Goal: Register for event/course

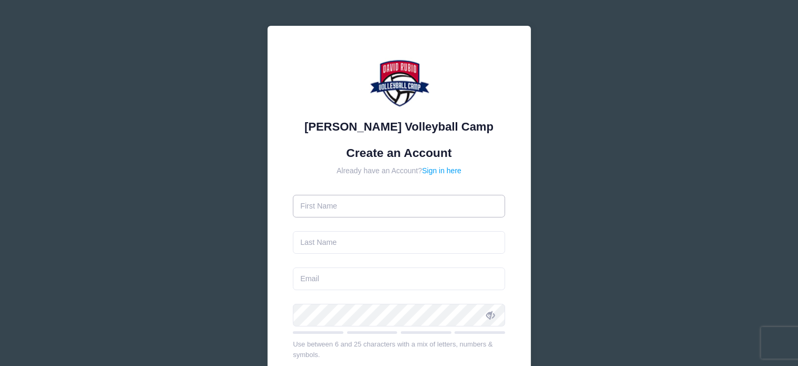
click at [352, 208] on input "text" at bounding box center [399, 206] width 212 height 23
type input "Victoria"
click at [338, 243] on input "text" at bounding box center [399, 242] width 212 height 23
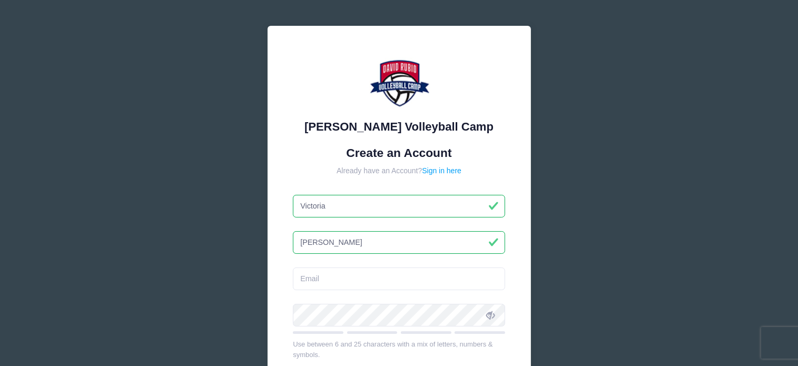
type input "Oceguera"
click at [343, 274] on input "email" at bounding box center [399, 279] width 212 height 23
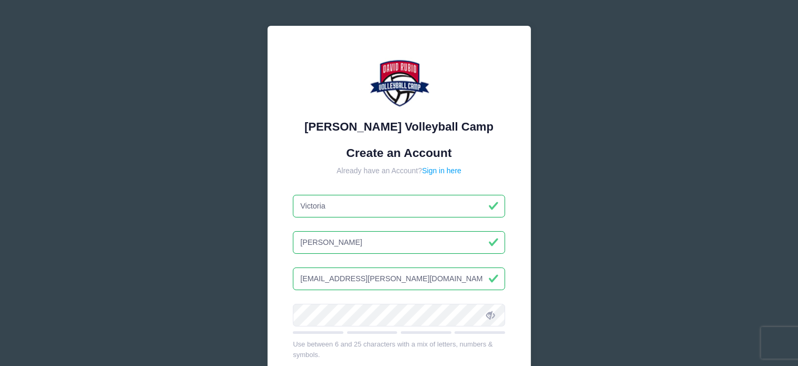
type input "[EMAIL_ADDRESS][PERSON_NAME][DOMAIN_NAME]"
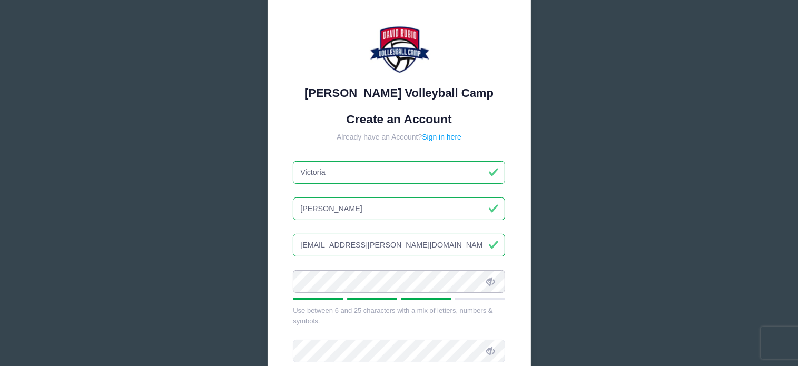
scroll to position [53, 0]
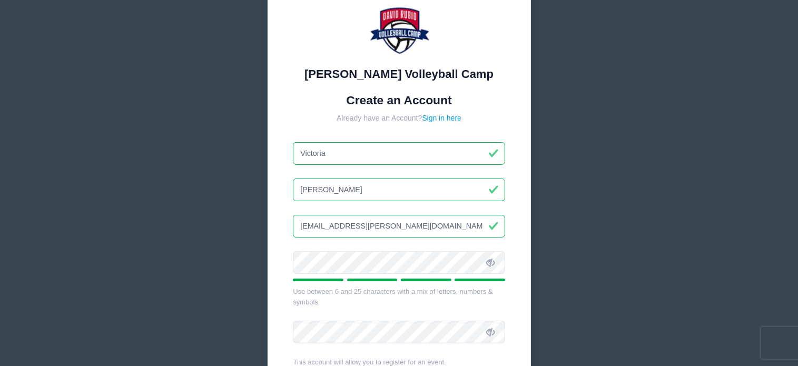
click at [498, 263] on span at bounding box center [490, 262] width 18 height 18
click at [492, 265] on icon at bounding box center [490, 263] width 8 height 8
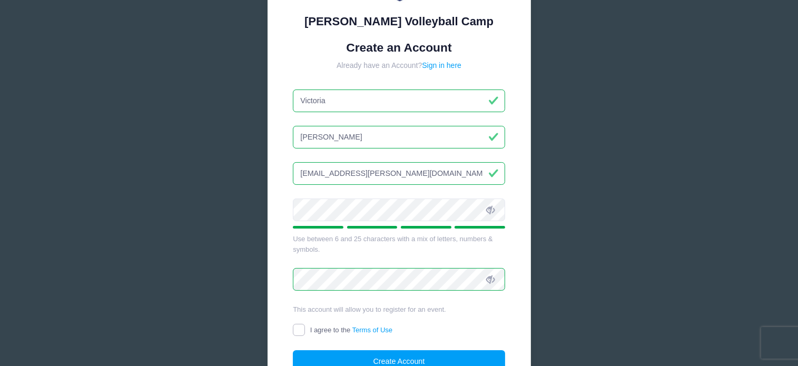
click at [297, 327] on input "I agree to the Terms of Use" at bounding box center [299, 330] width 12 height 12
checkbox input "true"
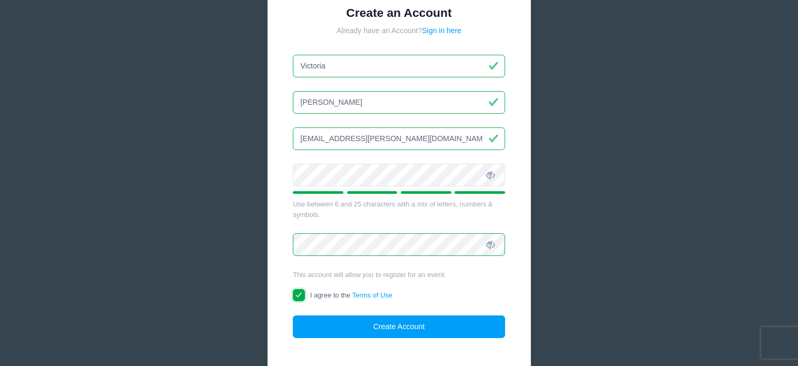
scroll to position [158, 0]
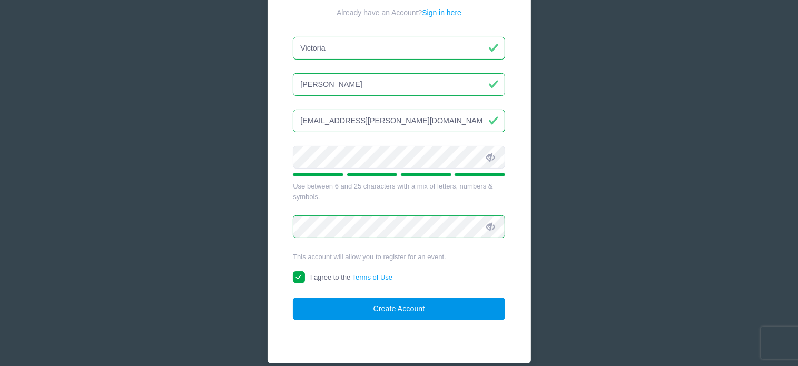
click at [396, 307] on button "Create Account" at bounding box center [399, 309] width 212 height 23
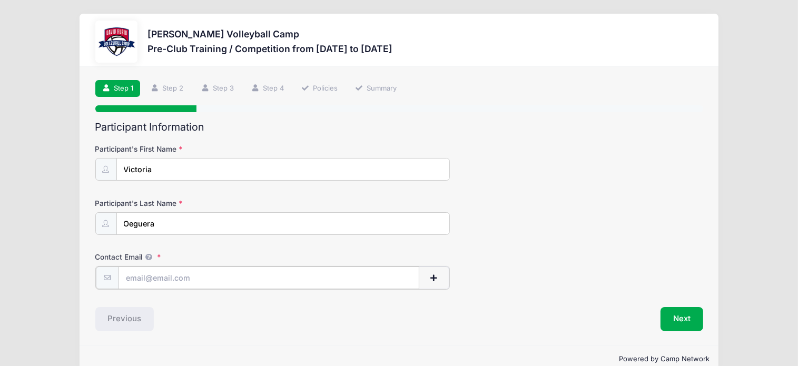
click at [198, 282] on input "Contact Email" at bounding box center [269, 277] width 301 height 23
type input "[EMAIL_ADDRESS][PERSON_NAME][DOMAIN_NAME]"
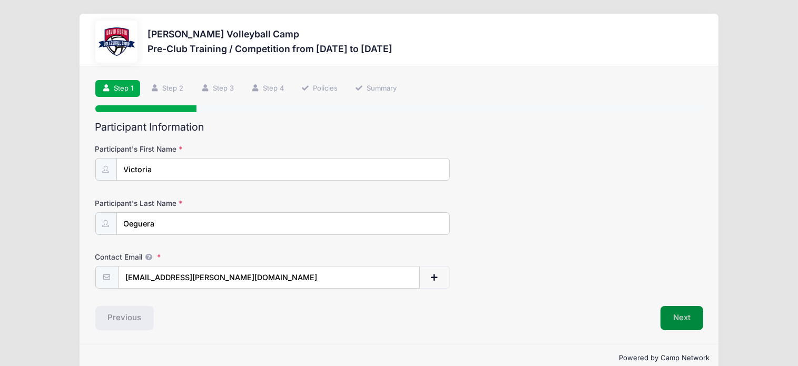
click at [674, 315] on button "Next" at bounding box center [681, 318] width 43 height 24
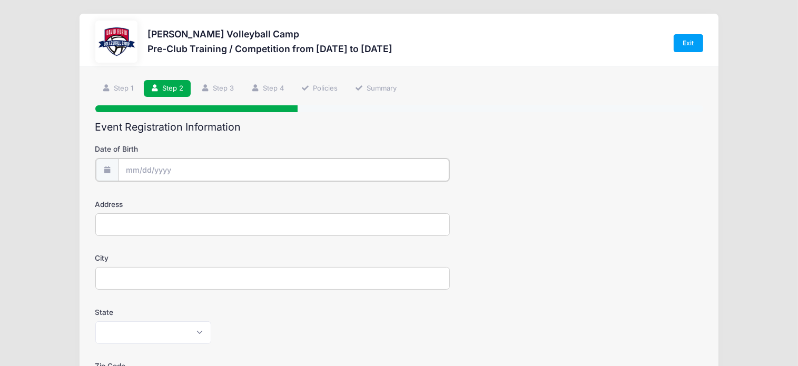
click at [176, 170] on input "Date of Birth" at bounding box center [284, 170] width 331 height 23
click at [143, 170] on input "Date of Birth" at bounding box center [284, 170] width 331 height 23
click at [133, 169] on input "Date of Birth" at bounding box center [284, 170] width 331 height 23
click at [123, 168] on input "Date of Birth" at bounding box center [284, 170] width 331 height 23
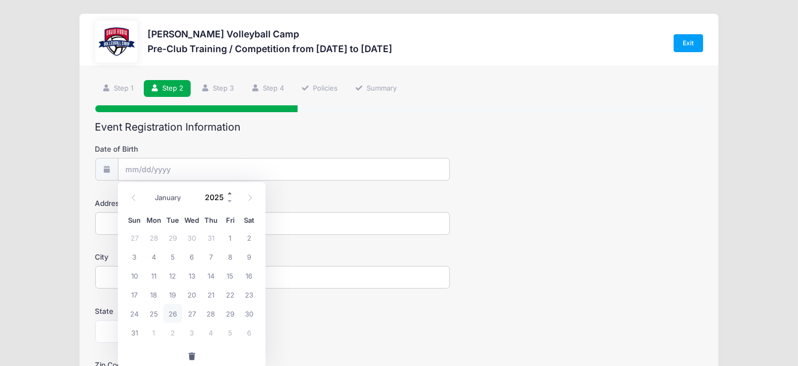
click at [228, 192] on span at bounding box center [229, 194] width 7 height 8
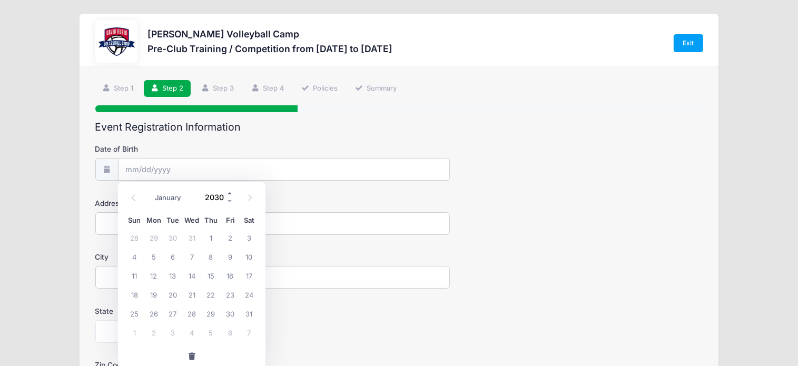
click at [228, 192] on span at bounding box center [229, 194] width 7 height 8
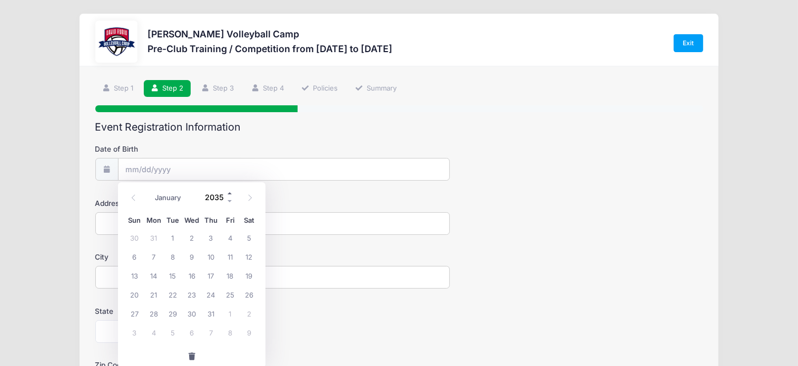
click at [228, 192] on span at bounding box center [229, 194] width 7 height 8
click at [228, 201] on span at bounding box center [229, 202] width 7 height 8
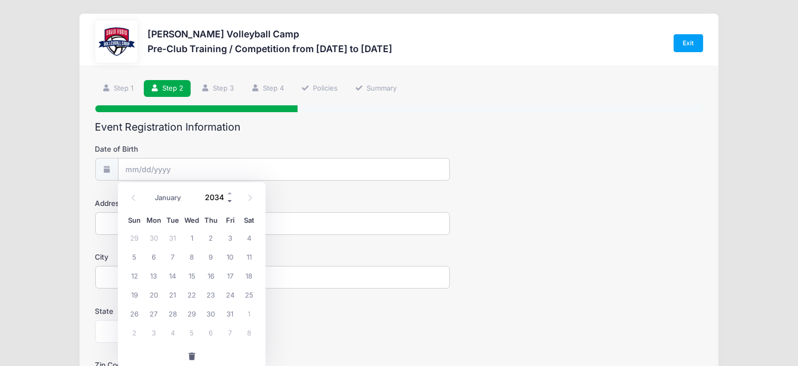
click at [228, 201] on span at bounding box center [229, 202] width 7 height 8
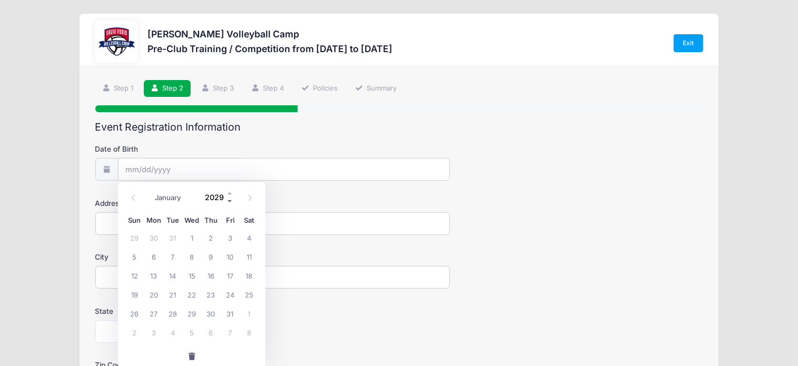
click at [228, 201] on span at bounding box center [229, 202] width 7 height 8
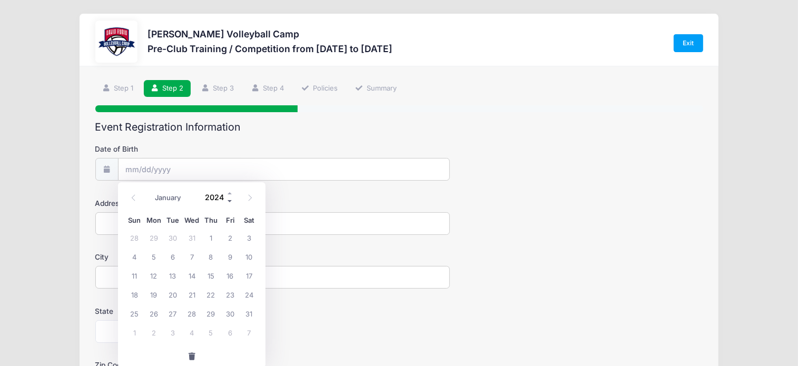
click at [228, 201] on span at bounding box center [229, 202] width 7 height 8
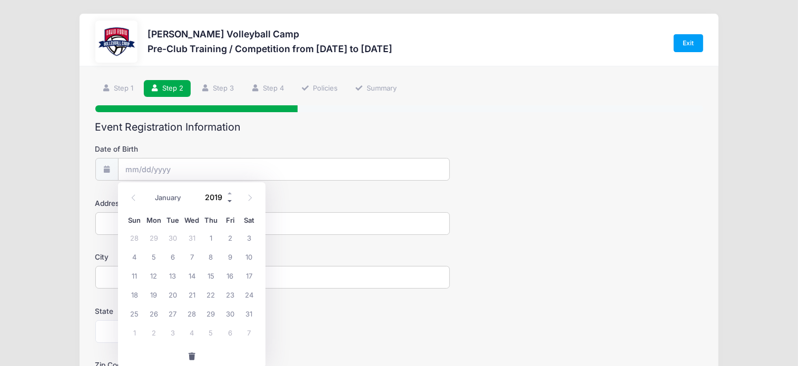
click at [228, 201] on span at bounding box center [229, 202] width 7 height 8
type input "2017"
click at [245, 195] on span at bounding box center [249, 198] width 17 height 18
click at [126, 192] on span at bounding box center [133, 198] width 17 height 18
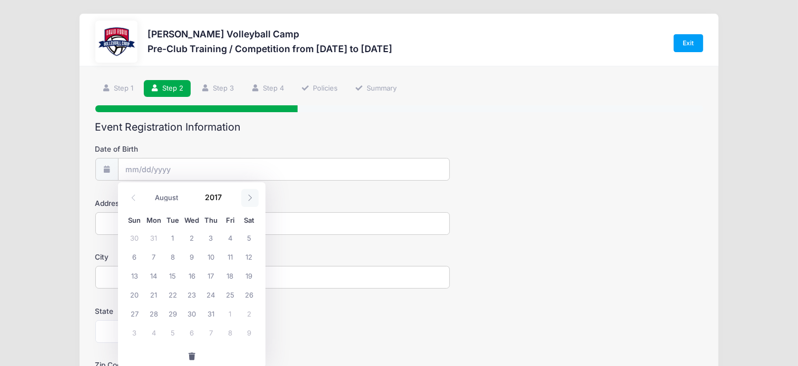
click at [248, 199] on icon at bounding box center [249, 197] width 7 height 7
select select "10"
click at [226, 202] on span at bounding box center [229, 202] width 7 height 8
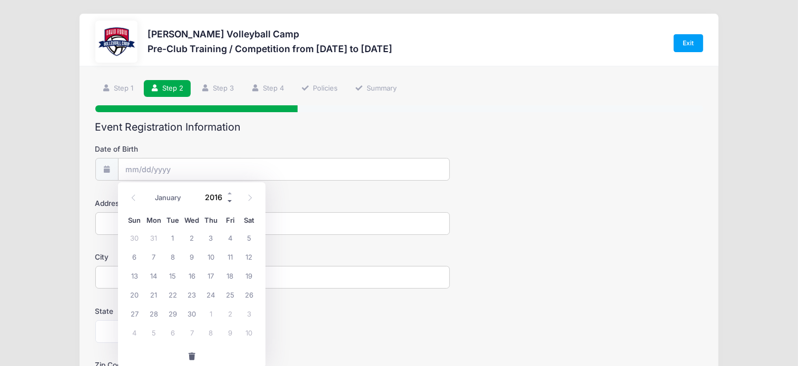
click at [226, 202] on span at bounding box center [229, 202] width 7 height 8
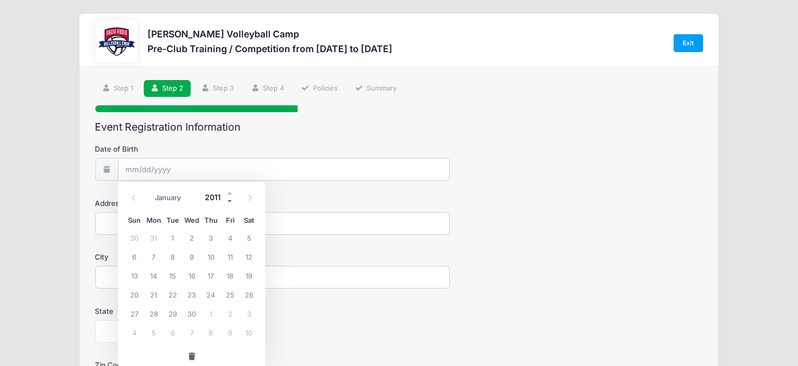
click at [226, 202] on span at bounding box center [229, 202] width 7 height 8
click at [230, 192] on span at bounding box center [229, 194] width 7 height 8
type input "2009"
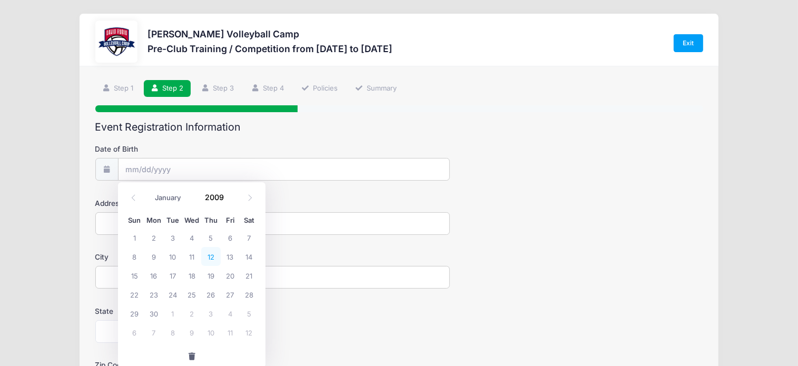
click at [211, 259] on span "12" at bounding box center [210, 256] width 19 height 19
type input "[DATE]"
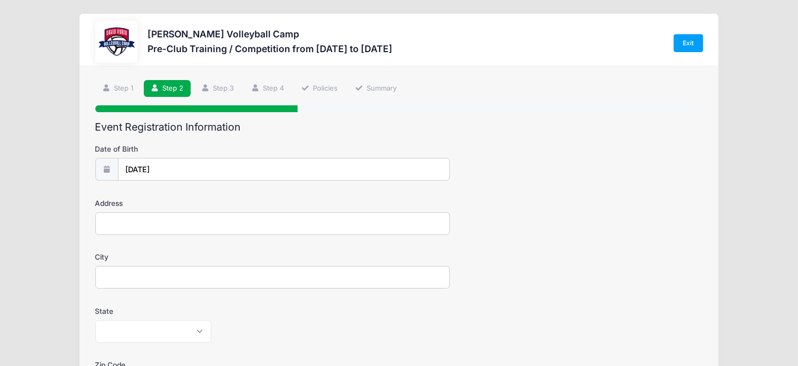
click at [134, 228] on input "Address" at bounding box center [272, 223] width 354 height 23
type input "[STREET_ADDRESS]"
type input "[GEOGRAPHIC_DATA]"
select select "AZ"
type input "85743"
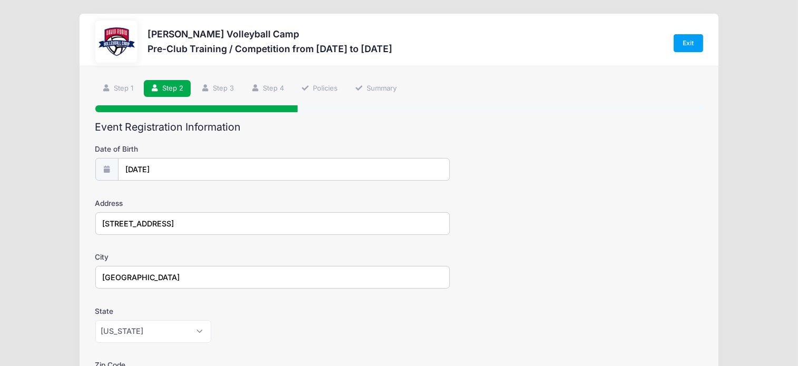
type input "[PERSON_NAME]"
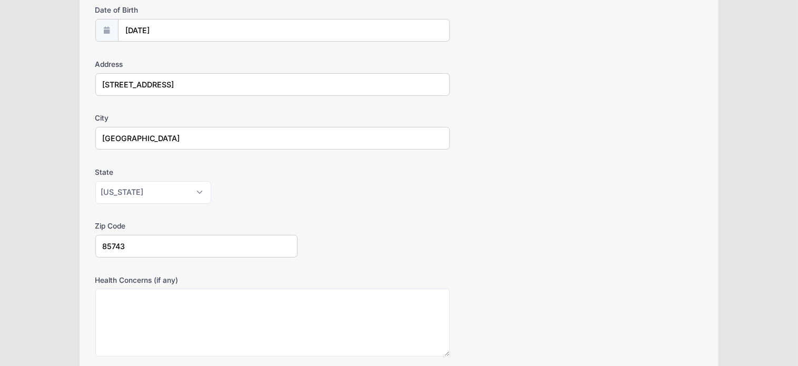
scroll to position [158, 0]
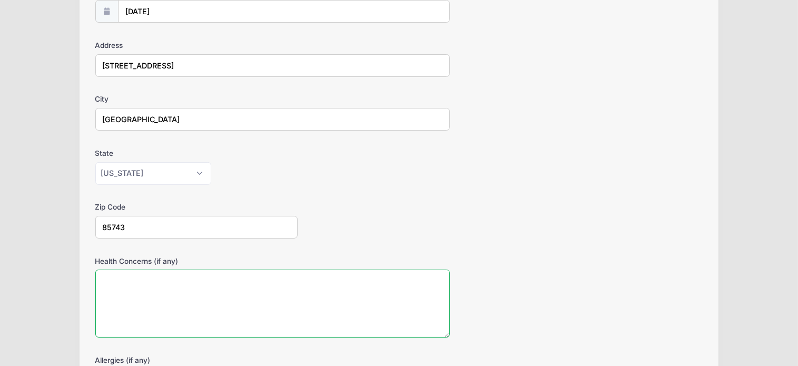
click at [122, 278] on textarea "Health Concerns (if any)" at bounding box center [272, 304] width 354 height 68
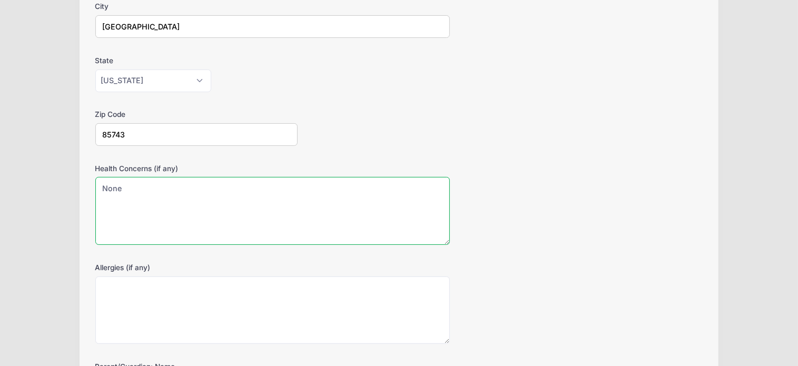
scroll to position [263, 0]
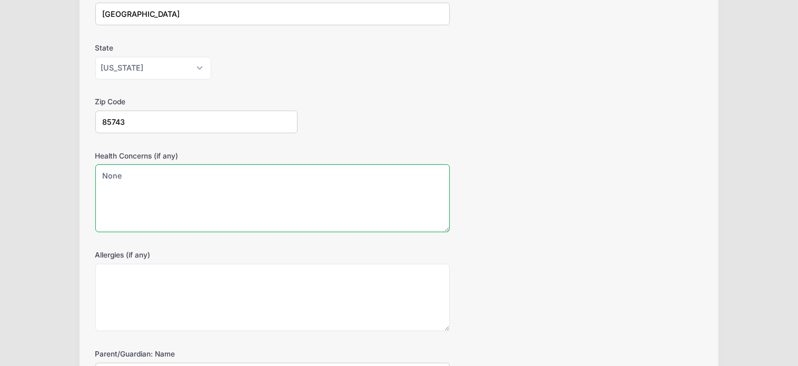
type textarea "None"
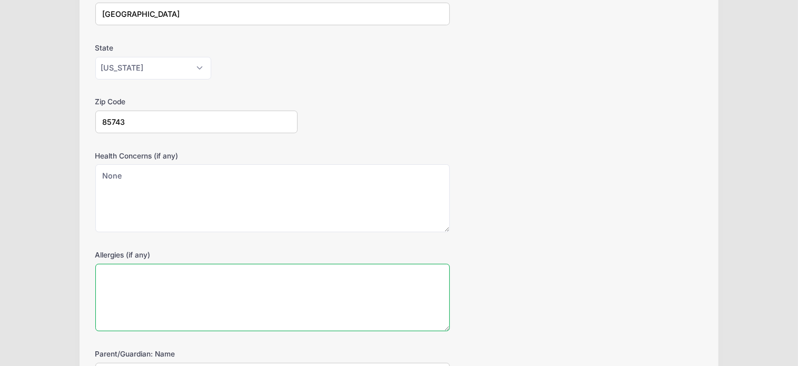
click at [122, 278] on textarea "Allergies (if any)" at bounding box center [272, 298] width 354 height 68
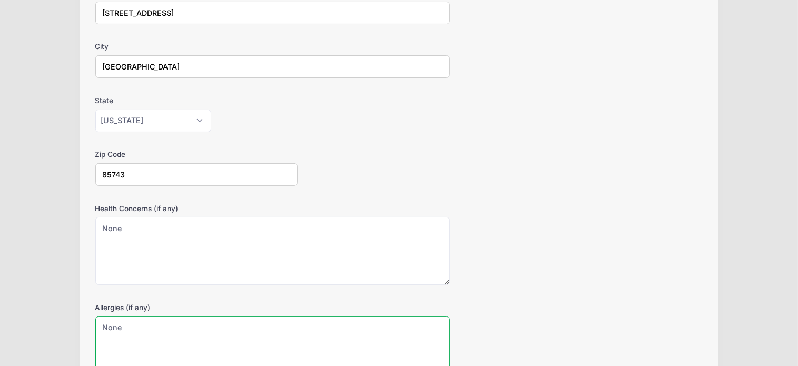
scroll to position [369, 0]
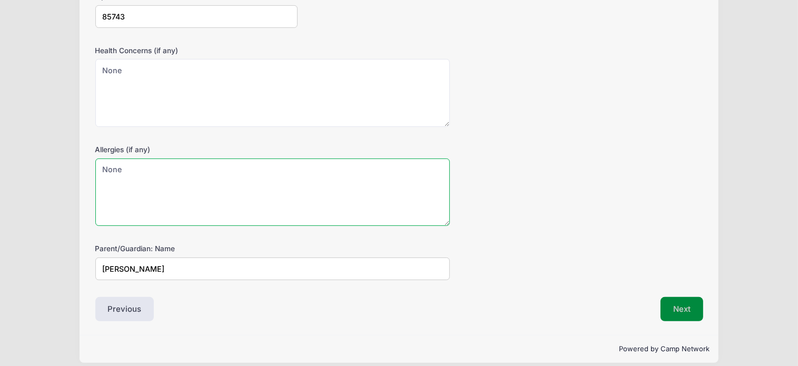
type textarea "None"
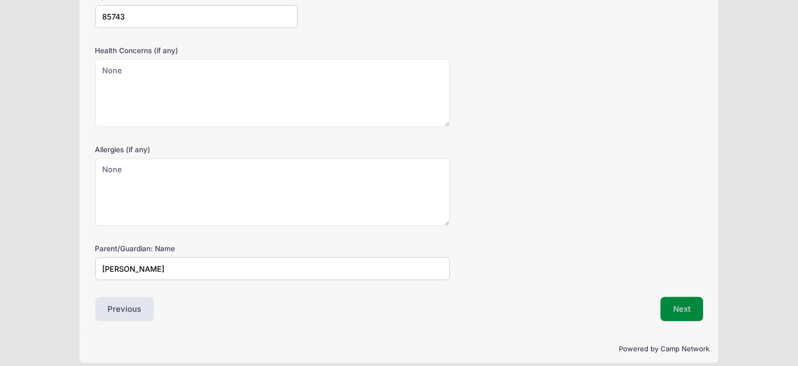
click at [689, 313] on button "Next" at bounding box center [681, 309] width 43 height 24
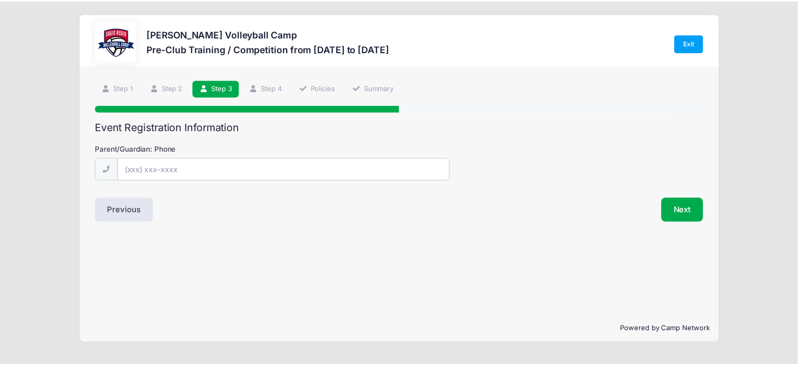
scroll to position [0, 0]
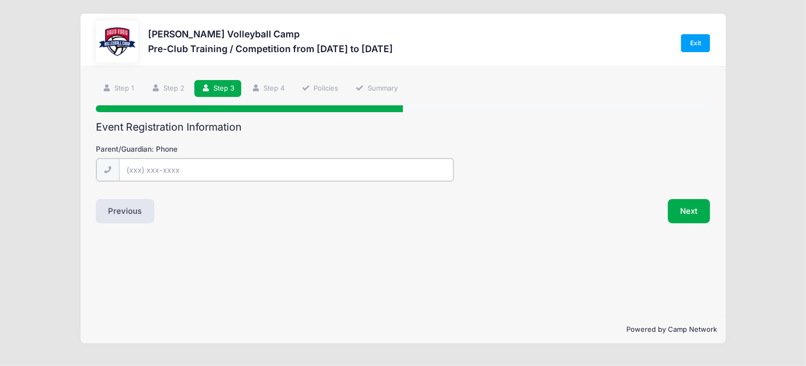
click at [187, 168] on input "Parent/Guardian: Phone" at bounding box center [286, 170] width 334 height 23
type input "[PHONE_NUMBER]"
click at [684, 211] on button "Next" at bounding box center [689, 210] width 43 height 24
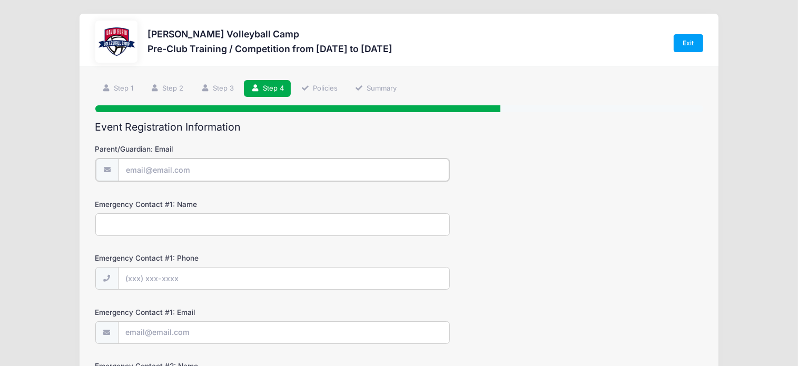
click at [192, 166] on input "Parent/Guardian: Email" at bounding box center [284, 170] width 331 height 23
type input "[PERSON_NAME][EMAIL_ADDRESS][PERSON_NAME][DOMAIN_NAME]"
click at [177, 227] on input "Emergency Contact #1: Name" at bounding box center [272, 223] width 354 height 23
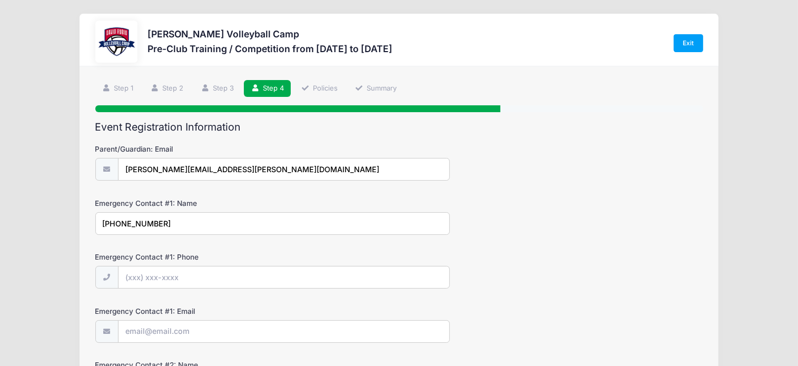
type input "[PHONE_NUMBER]"
click at [181, 278] on input "Emergency Contact #1: Phone" at bounding box center [284, 277] width 331 height 23
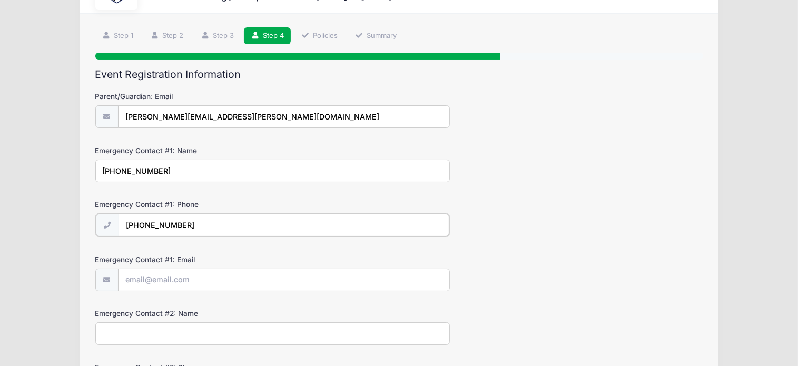
type input "[PHONE_NUMBER]"
click at [191, 274] on input "Emergency Contact #1: Email" at bounding box center [284, 279] width 331 height 23
type input "[EMAIL_ADDRESS][DOMAIN_NAME]"
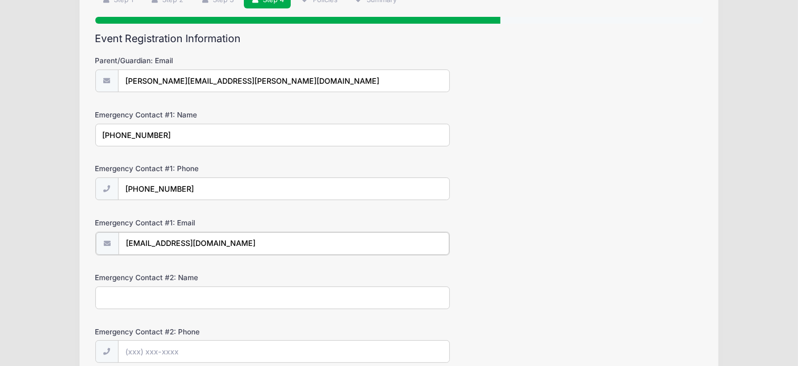
scroll to position [105, 0]
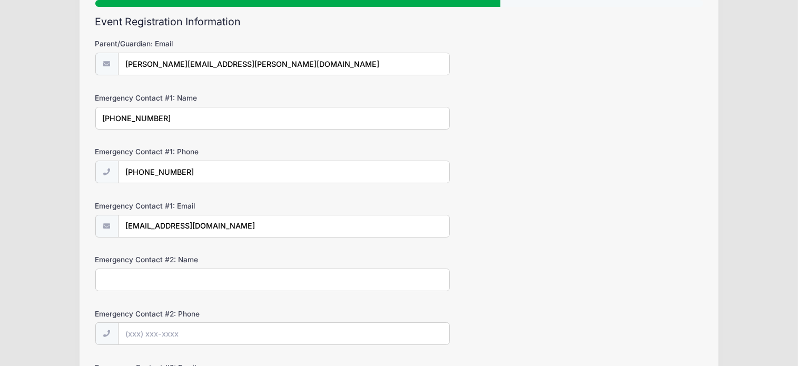
click at [125, 278] on input "Emergency Contact #2: Name" at bounding box center [272, 280] width 354 height 23
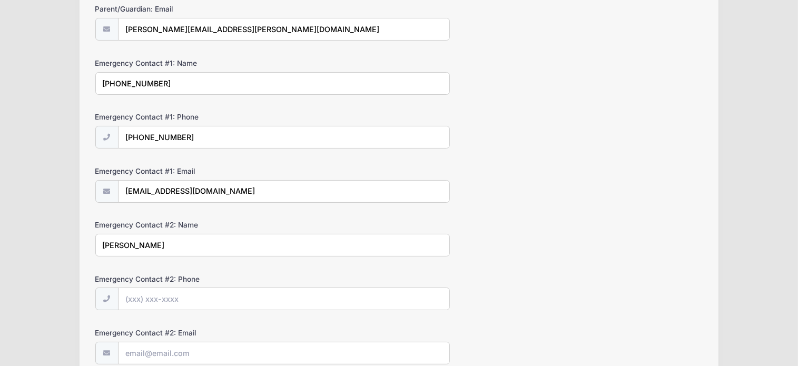
scroll to position [158, 0]
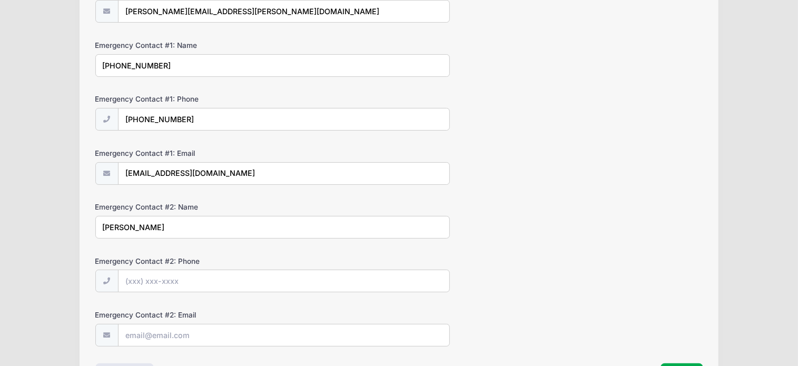
type input "[PERSON_NAME]"
click at [155, 278] on input "Emergency Contact #2: Phone" at bounding box center [284, 281] width 331 height 23
type input "[PHONE_NUMBER]"
click at [145, 331] on input "Emergency Contact #2: Email" at bounding box center [284, 335] width 331 height 23
type input "[PERSON_NAME][EMAIL_ADDRESS][PERSON_NAME][DOMAIN_NAME]"
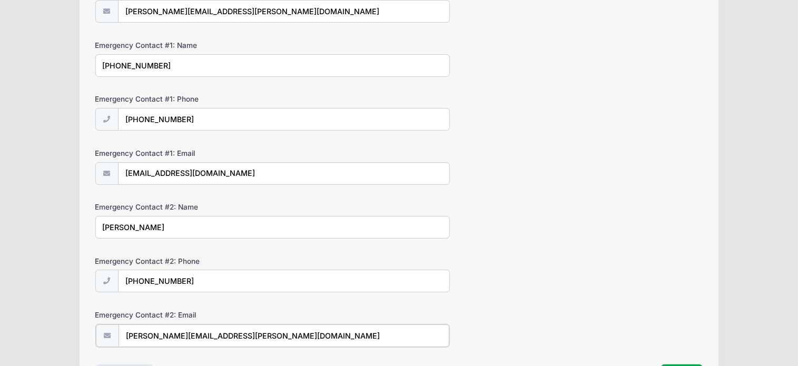
scroll to position [53, 0]
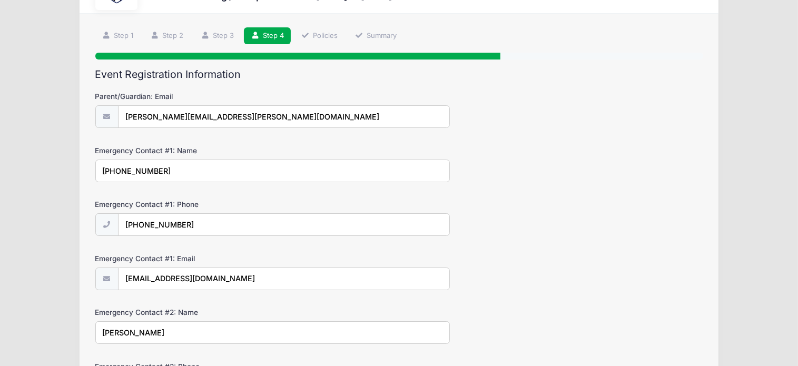
drag, startPoint x: 160, startPoint y: 172, endPoint x: 90, endPoint y: 172, distance: 69.5
click at [90, 172] on div "Step 4 /7 Step 1 Step 2 Step 3 Step 4 Policies Summary Participant Information …" at bounding box center [399, 260] width 639 height 493
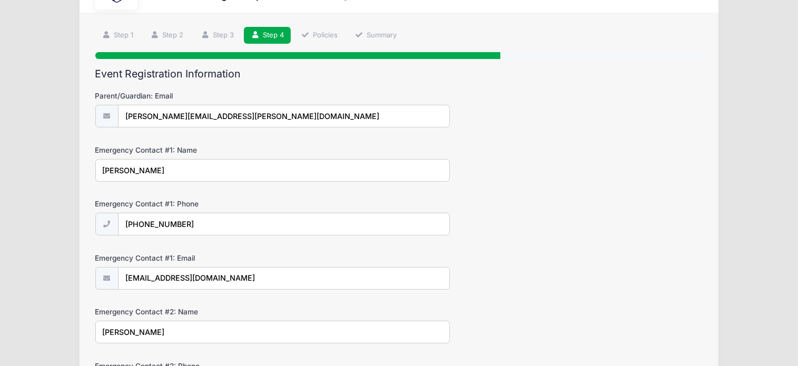
scroll to position [105, 0]
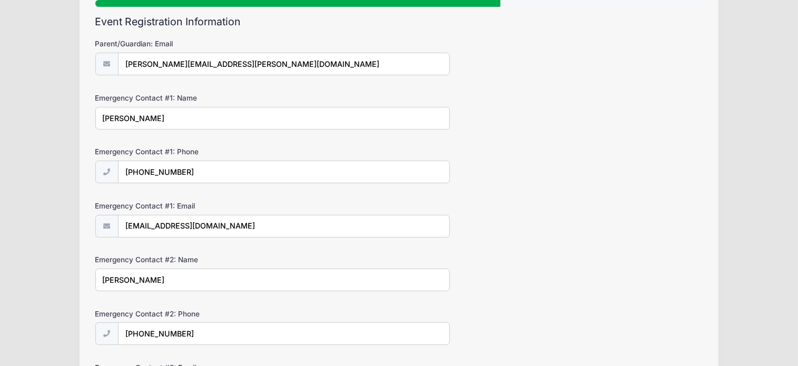
type input "[PERSON_NAME]"
drag, startPoint x: 242, startPoint y: 225, endPoint x: 129, endPoint y: 232, distance: 114.0
click at [129, 232] on input "[EMAIL_ADDRESS][DOMAIN_NAME]" at bounding box center [284, 226] width 331 height 23
type input "y"
type input "[EMAIL_ADDRESS][DOMAIN_NAME]"
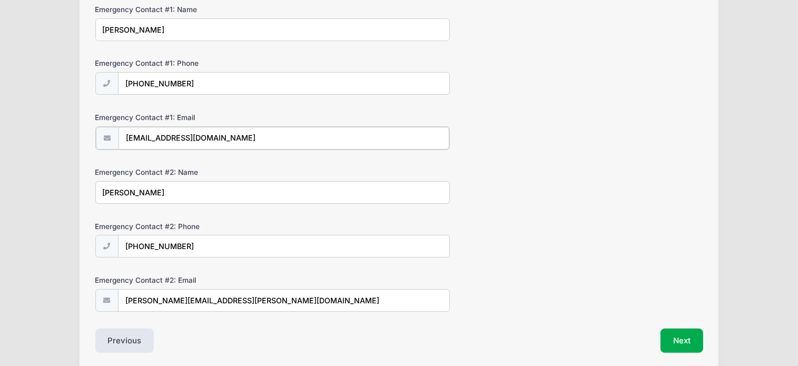
scroll to position [211, 0]
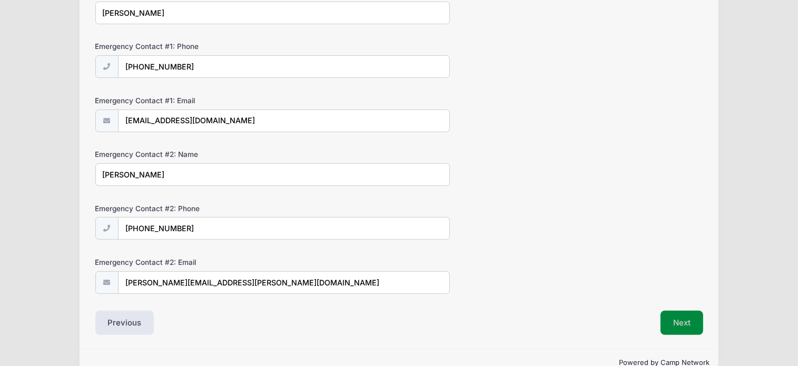
click at [688, 319] on button "Next" at bounding box center [681, 323] width 43 height 24
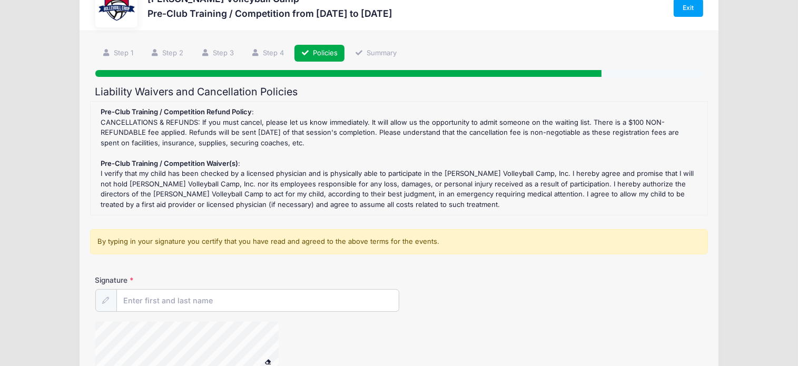
scroll to position [53, 0]
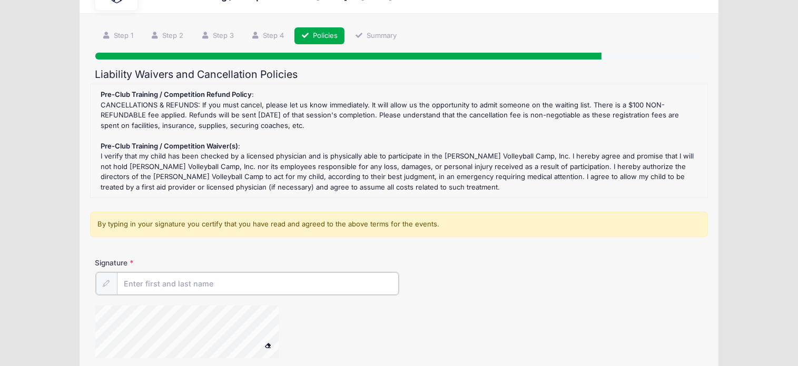
click at [147, 283] on input "Signature" at bounding box center [258, 283] width 282 height 23
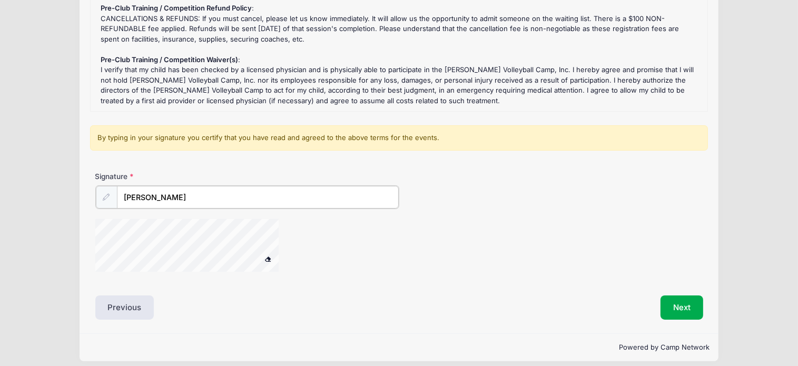
scroll to position [146, 0]
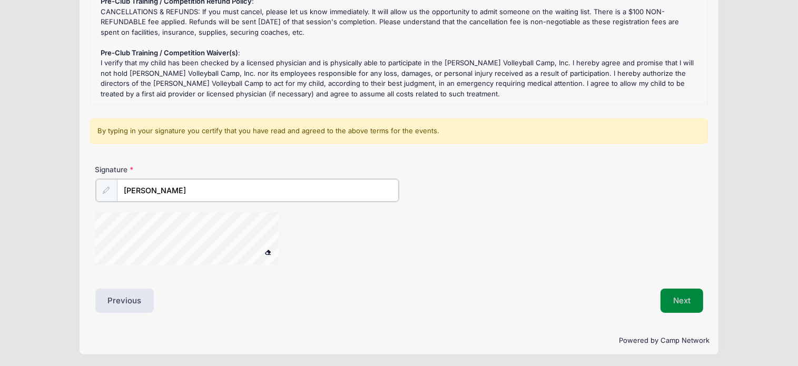
type input "[PERSON_NAME]"
click at [672, 297] on button "Next" at bounding box center [681, 300] width 43 height 24
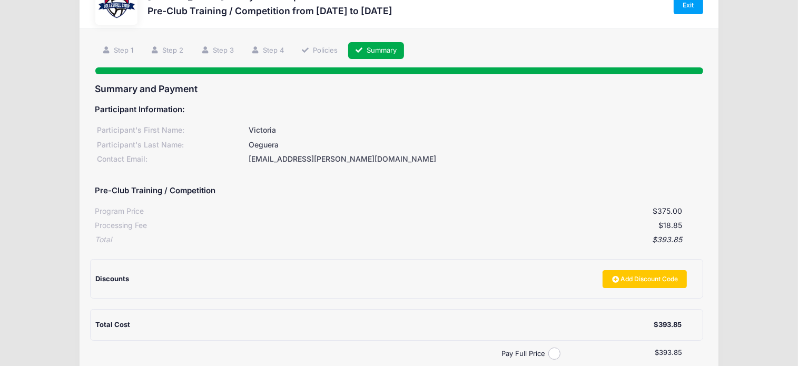
scroll to position [105, 0]
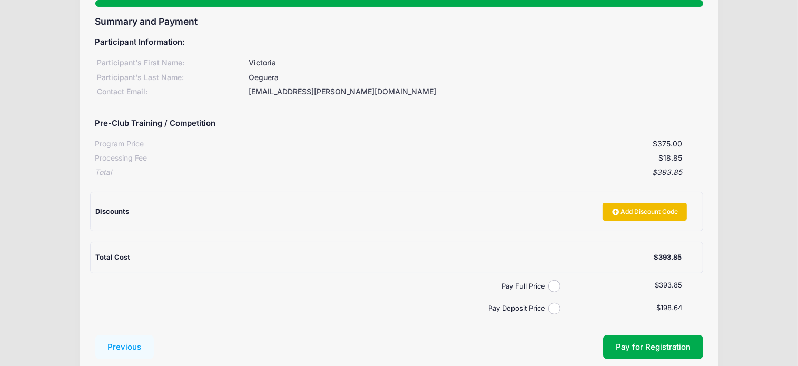
click at [632, 213] on link "Add Discount Code" at bounding box center [645, 212] width 84 height 18
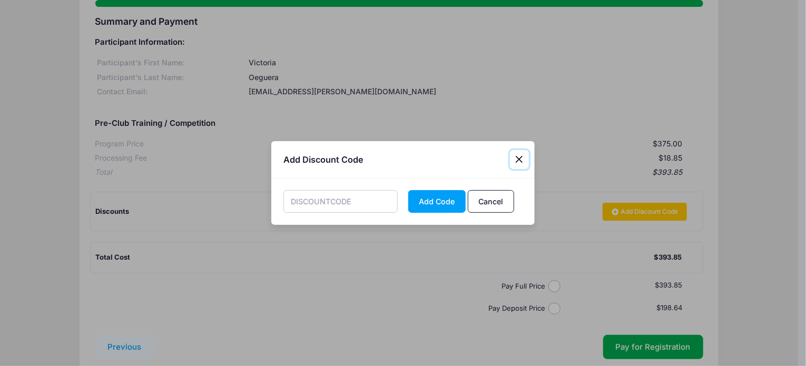
click at [518, 159] on button "Close" at bounding box center [519, 159] width 19 height 19
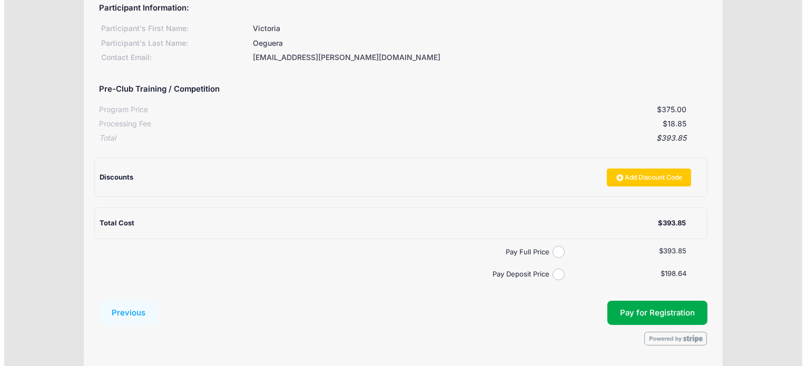
scroll to position [158, 0]
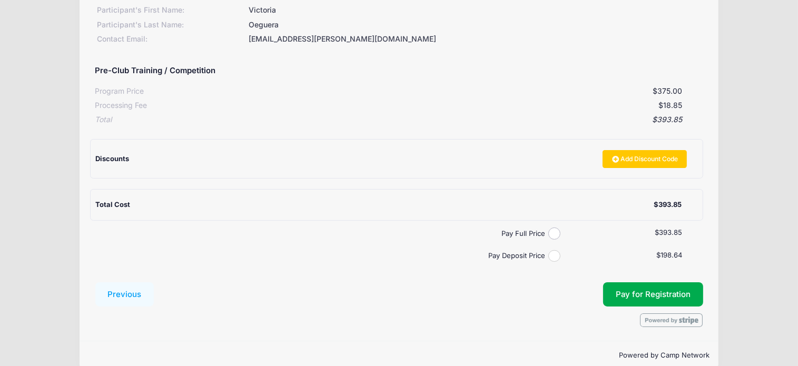
click at [548, 255] on input "Pay Deposit Price" at bounding box center [554, 256] width 12 height 12
radio input "true"
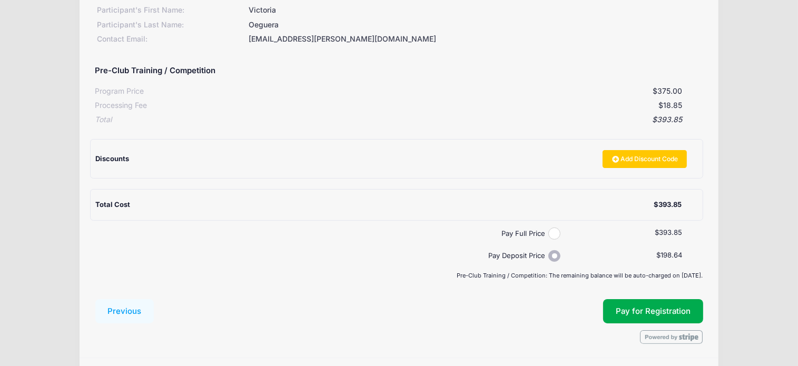
click at [556, 232] on input "Pay Full Price" at bounding box center [554, 234] width 12 height 12
radio input "true"
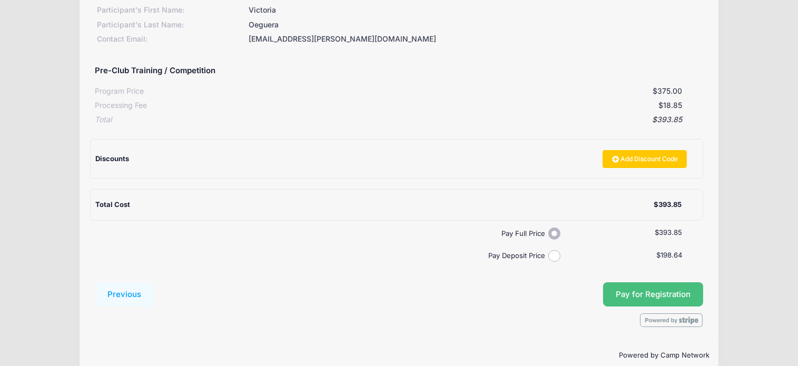
click at [651, 295] on span "Pay for Registration" at bounding box center [653, 294] width 75 height 9
